Goal: Navigation & Orientation: Find specific page/section

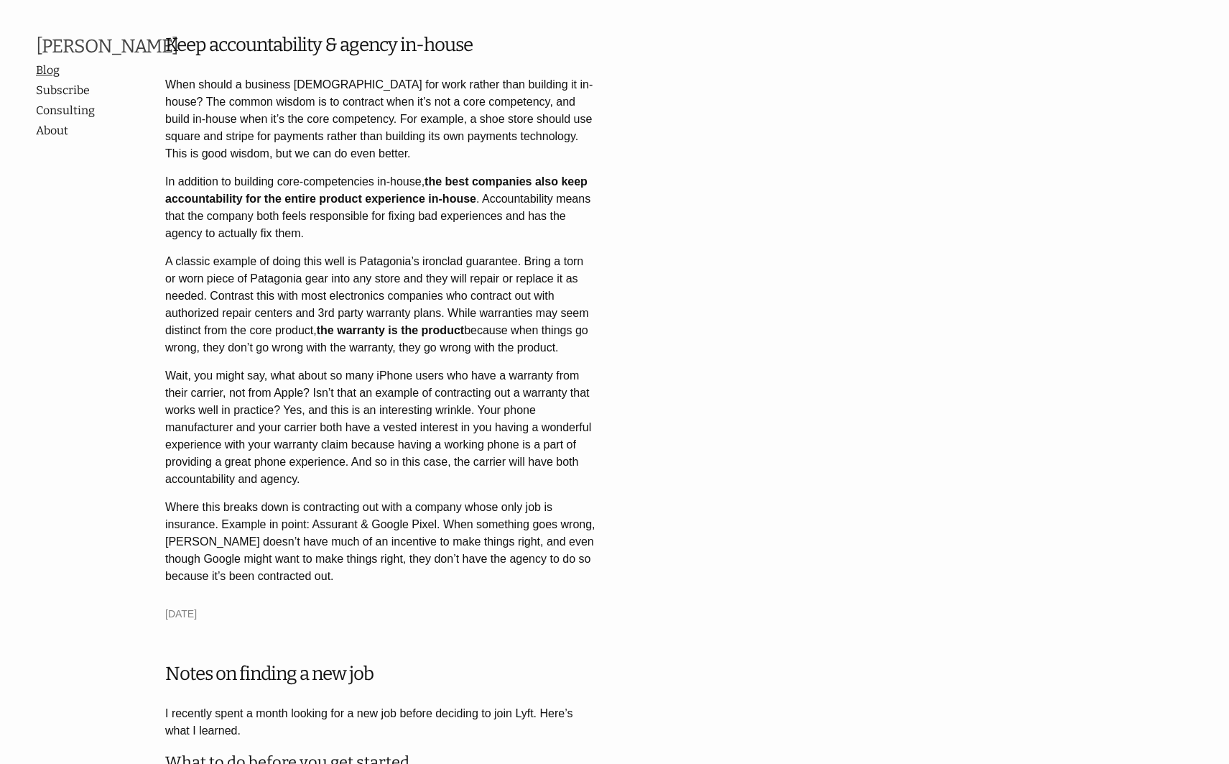
click at [48, 79] on link "Blog" at bounding box center [93, 70] width 115 height 17
click at [63, 99] on link "Subscribe" at bounding box center [93, 90] width 115 height 17
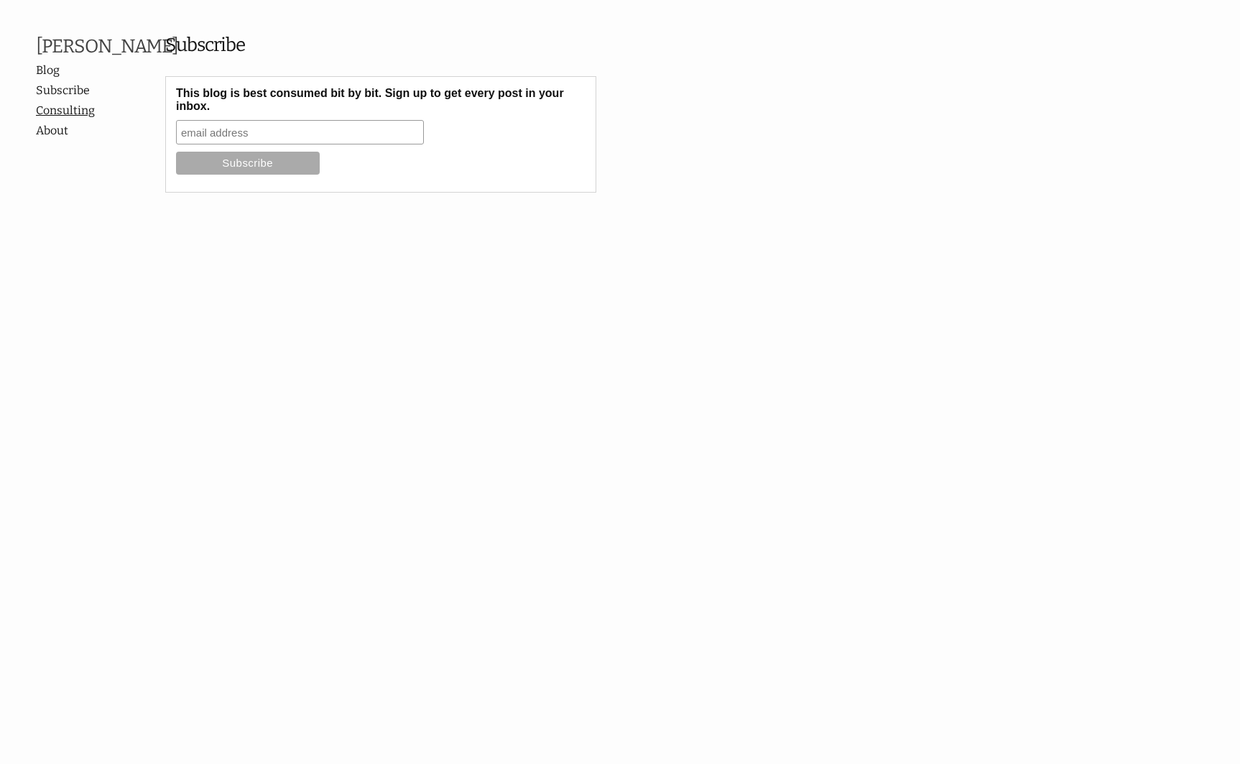
click at [68, 119] on link "Consulting" at bounding box center [93, 110] width 115 height 17
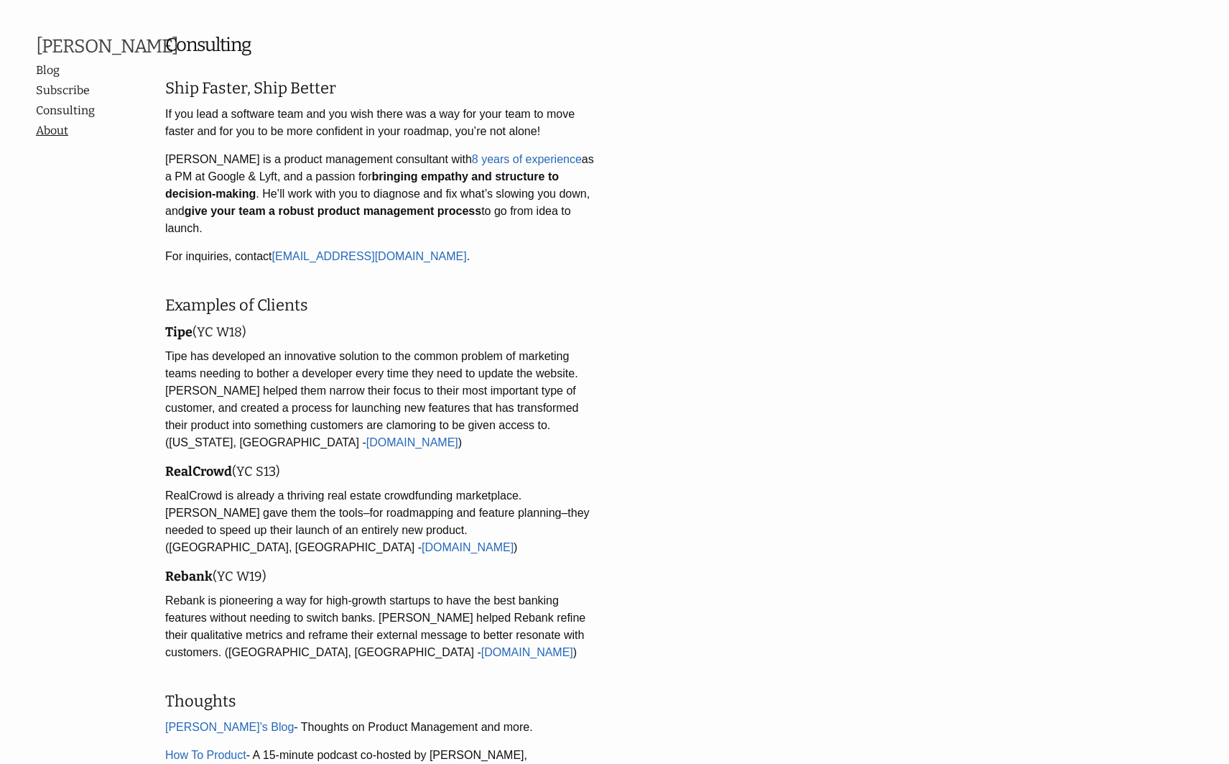
click at [72, 139] on link "About" at bounding box center [100, 130] width 129 height 17
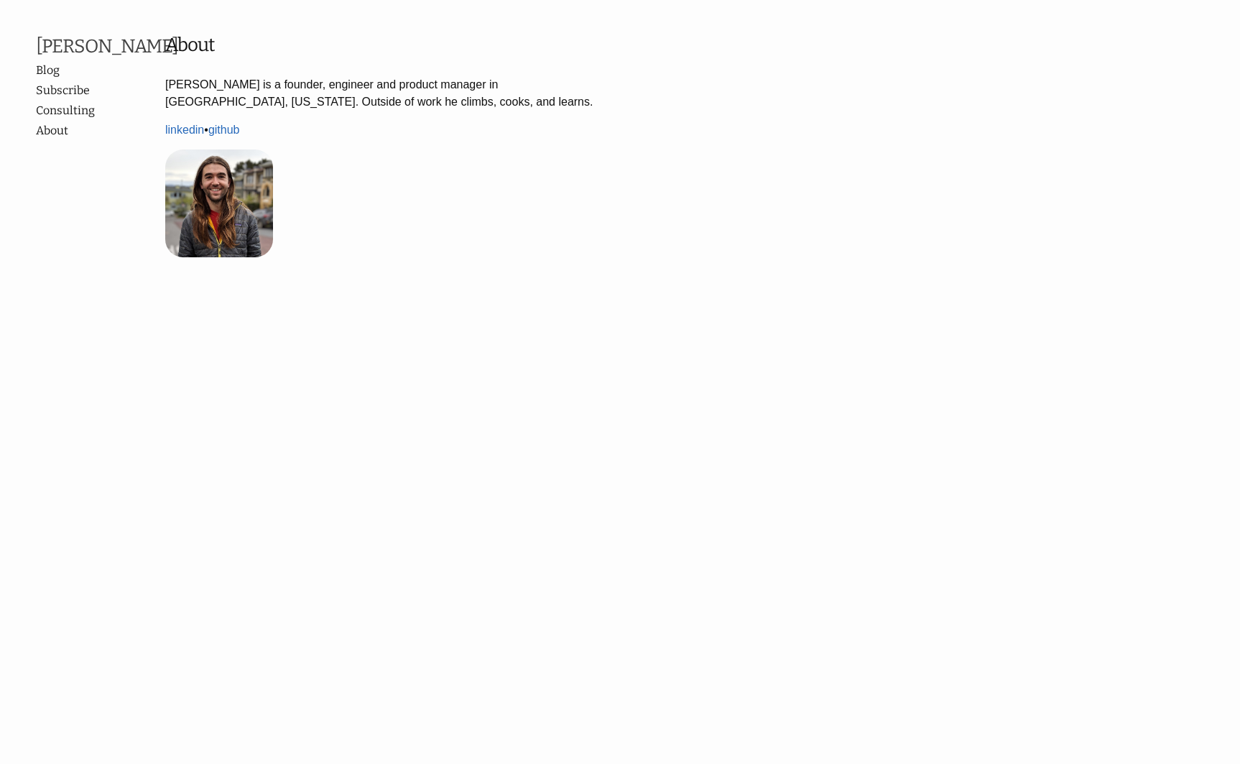
click at [197, 190] on img "Content" at bounding box center [219, 203] width 108 height 108
click at [177, 129] on link "linkedin" at bounding box center [184, 130] width 39 height 12
